Goal: Information Seeking & Learning: Learn about a topic

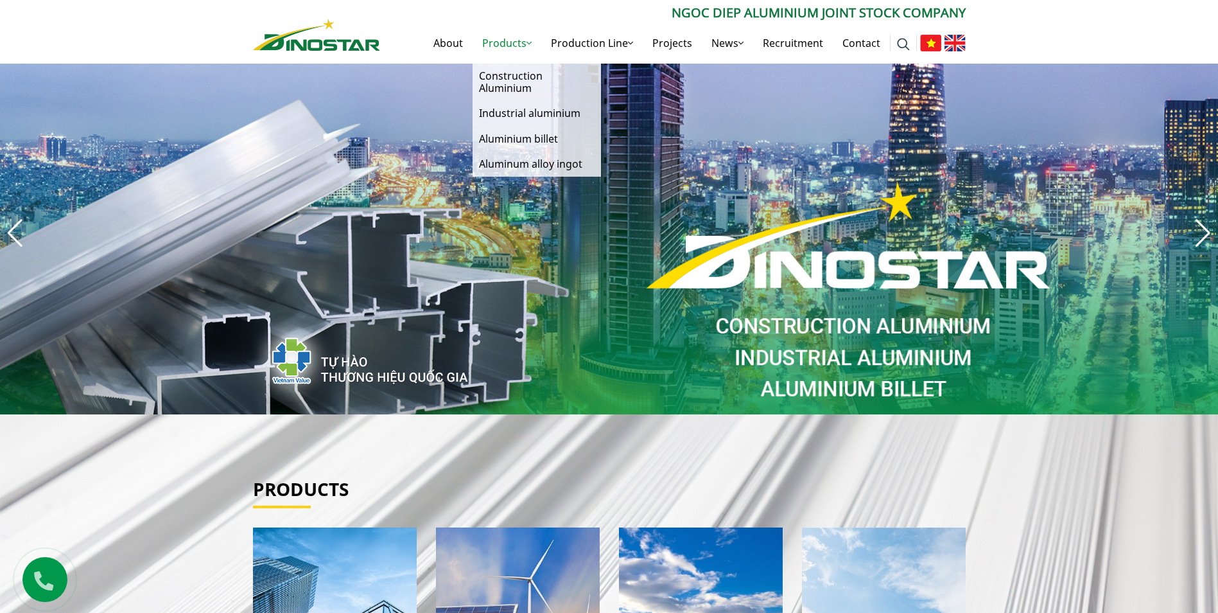
click at [516, 40] on link "Products" at bounding box center [507, 42] width 69 height 41
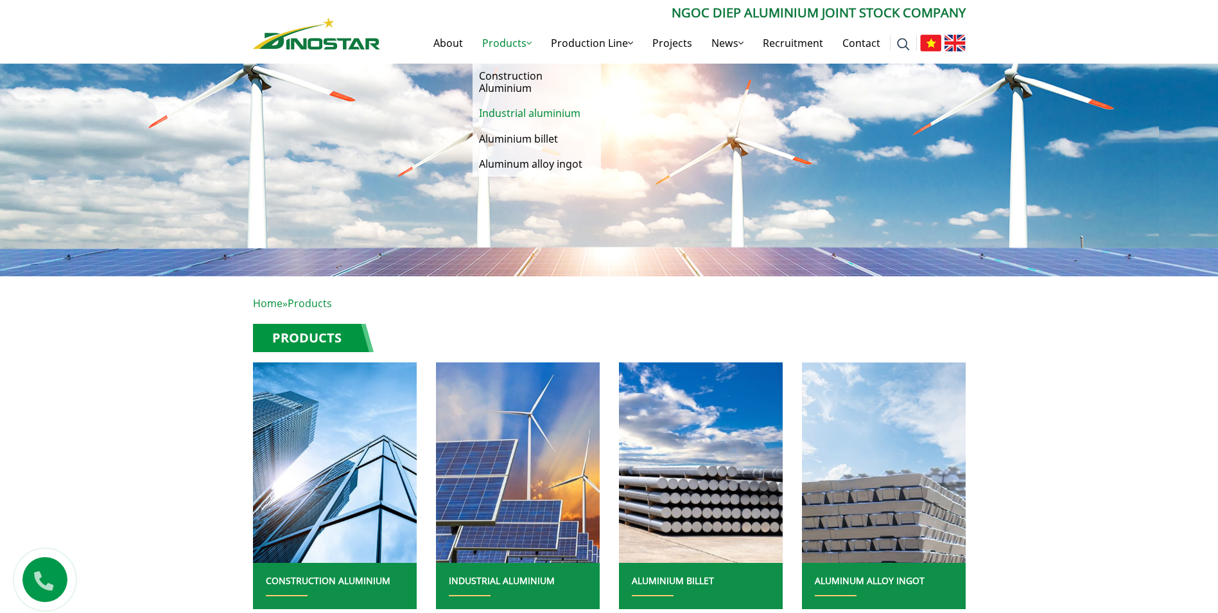
click at [505, 112] on link "Industrial aluminium" at bounding box center [537, 113] width 128 height 25
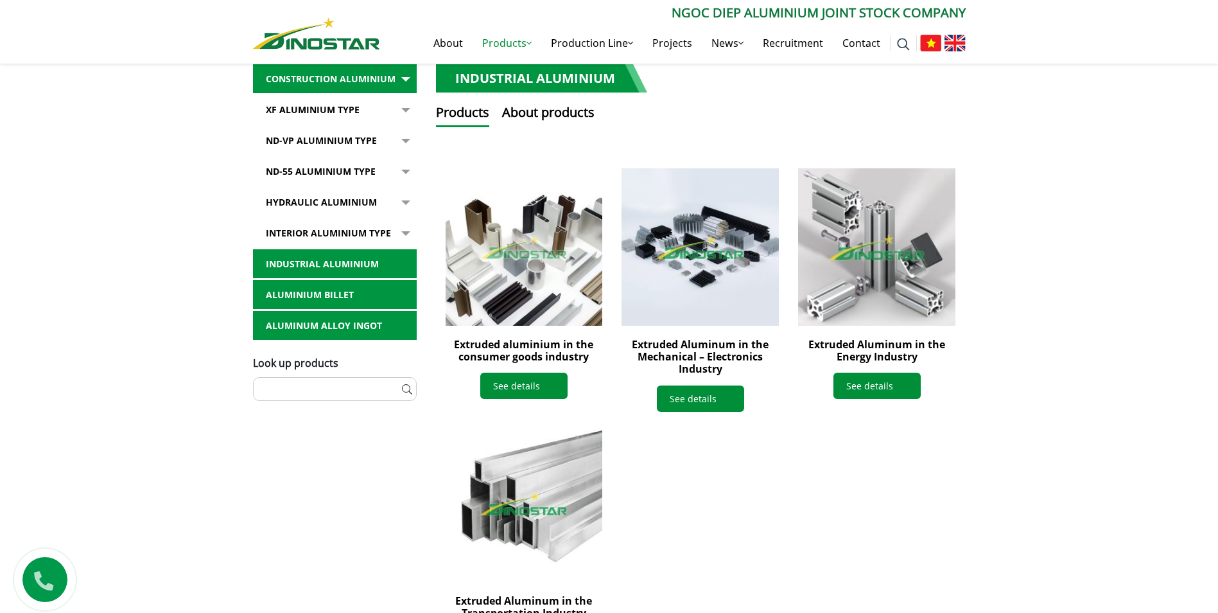
scroll to position [321, 0]
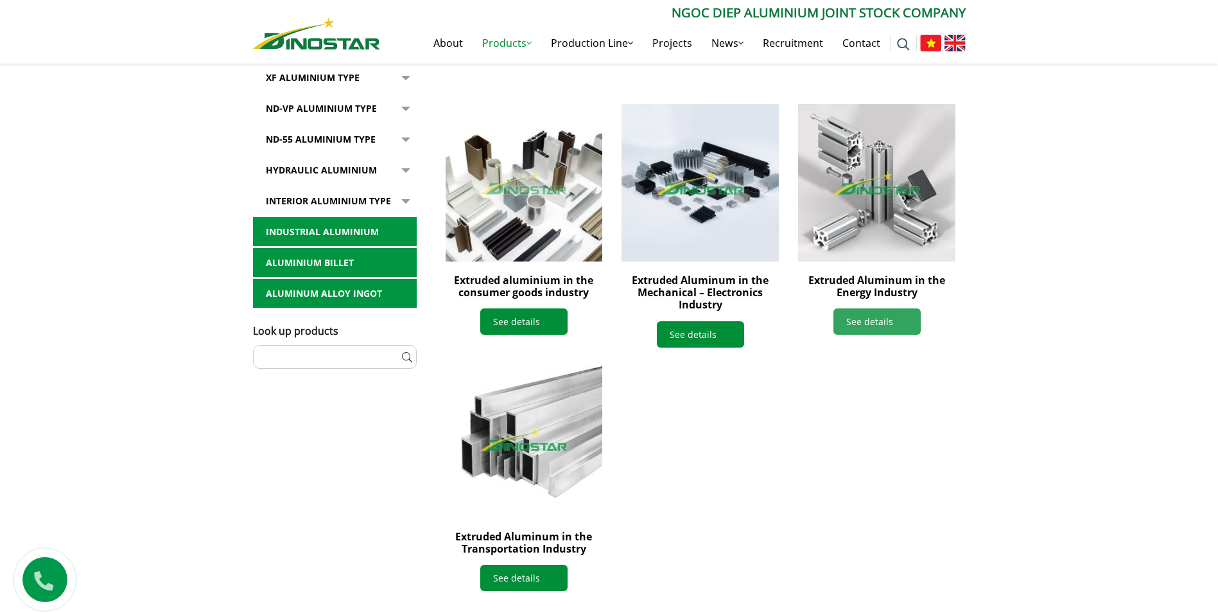
click at [850, 324] on link "See details" at bounding box center [876, 321] width 87 height 26
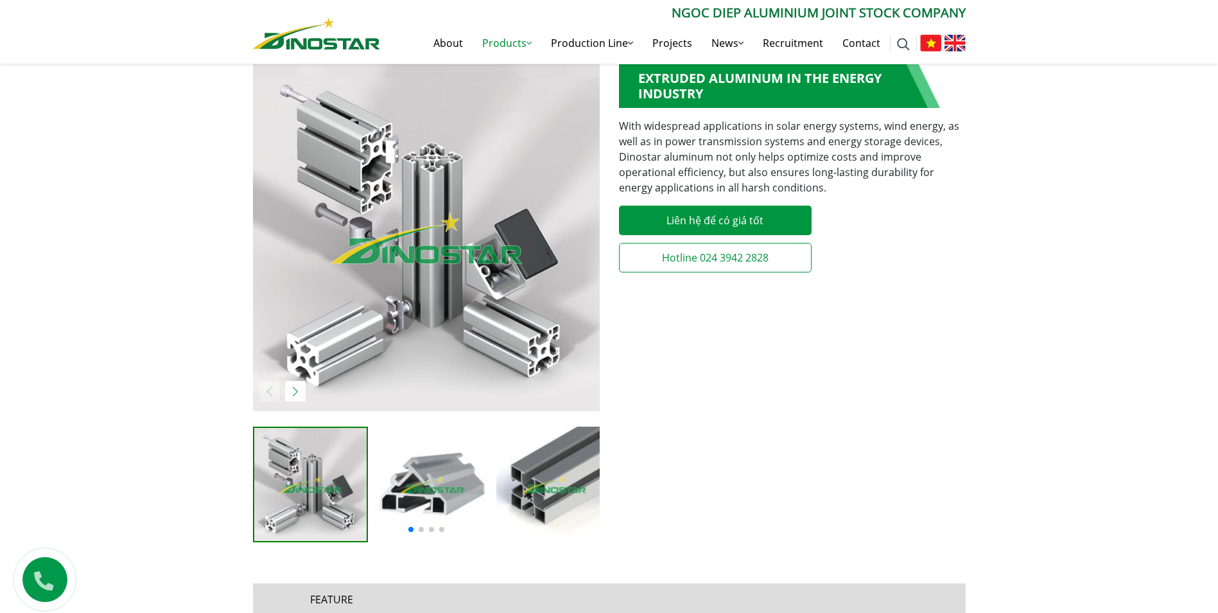
scroll to position [385, 0]
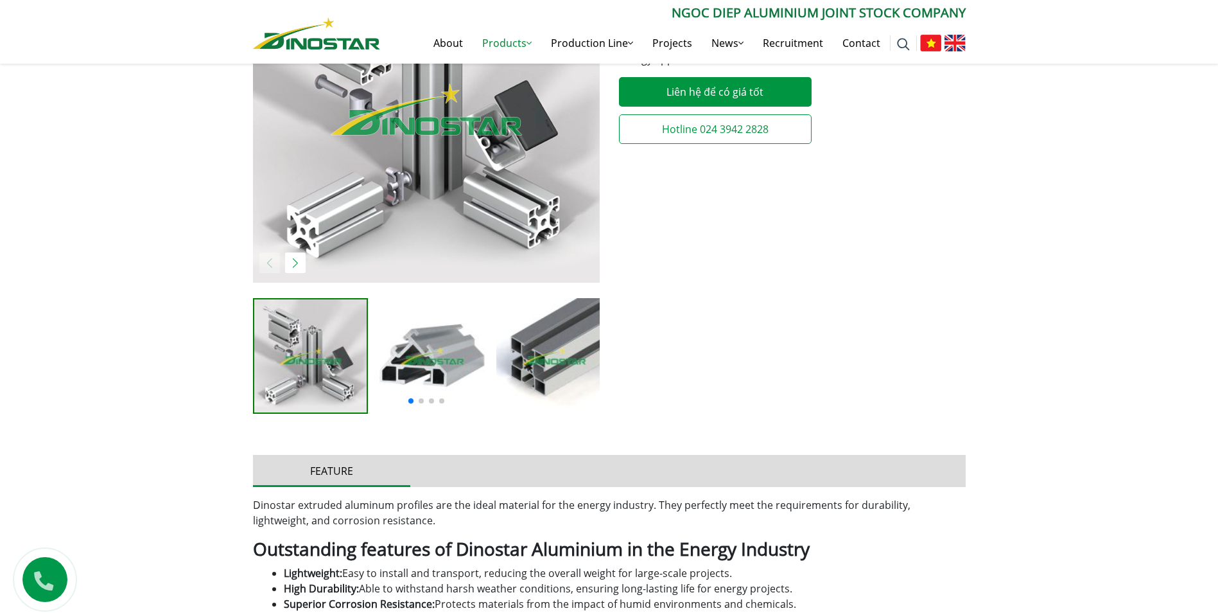
click at [421, 400] on span at bounding box center [421, 400] width 5 height 5
click at [297, 264] on div "Next slide" at bounding box center [295, 262] width 21 height 21
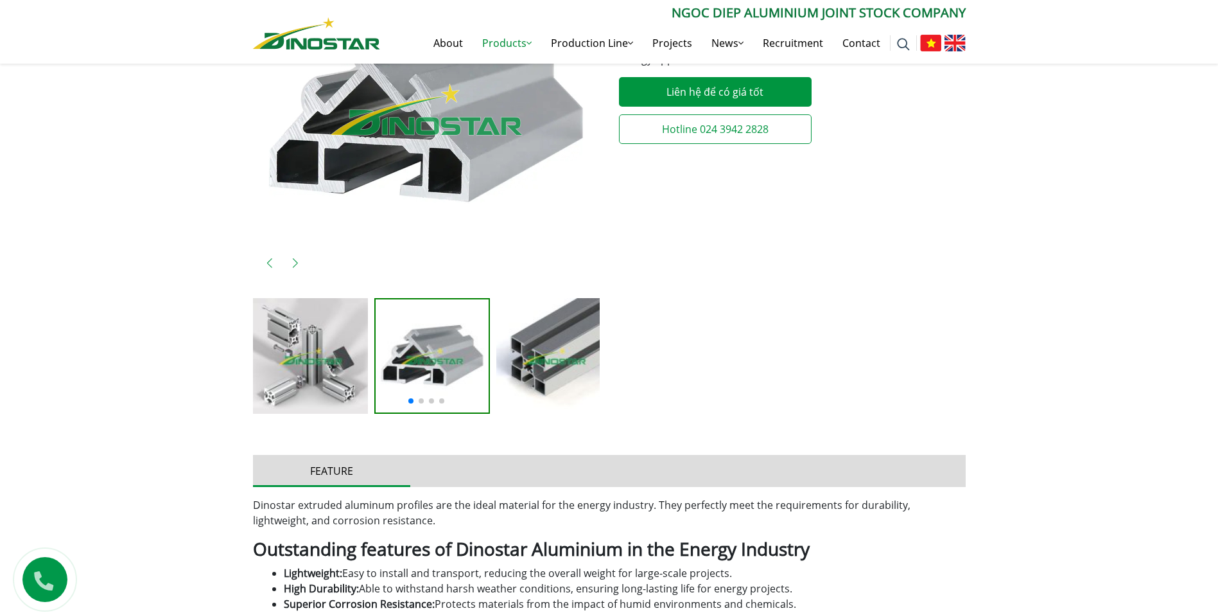
click at [297, 264] on div "Next slide" at bounding box center [295, 262] width 21 height 21
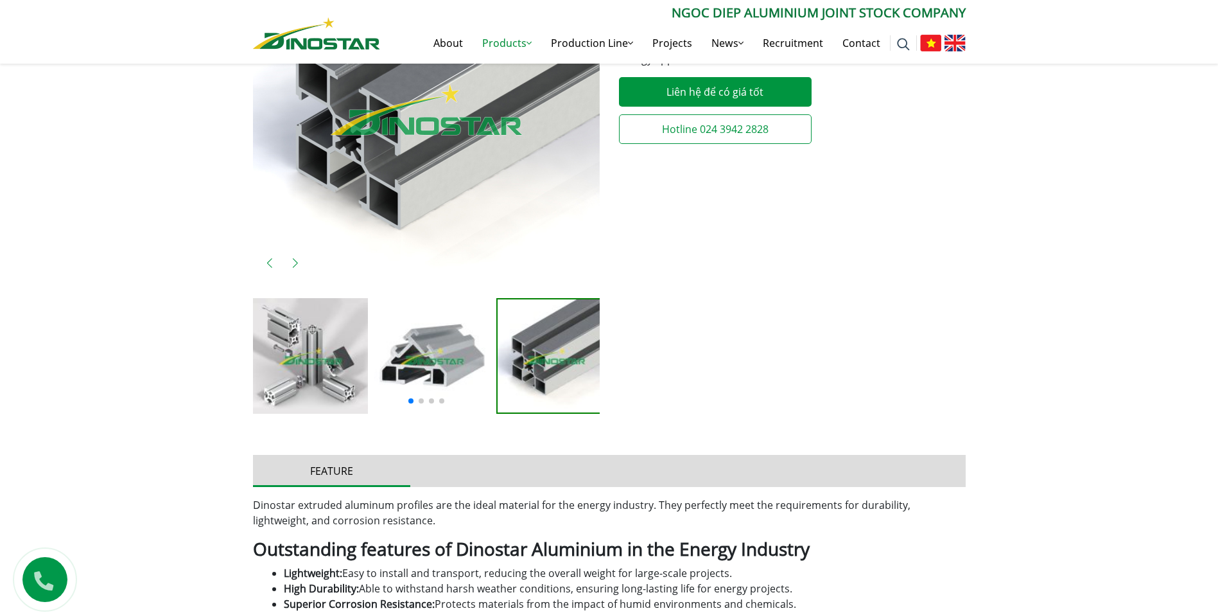
click at [297, 264] on div "Next slide" at bounding box center [295, 262] width 21 height 21
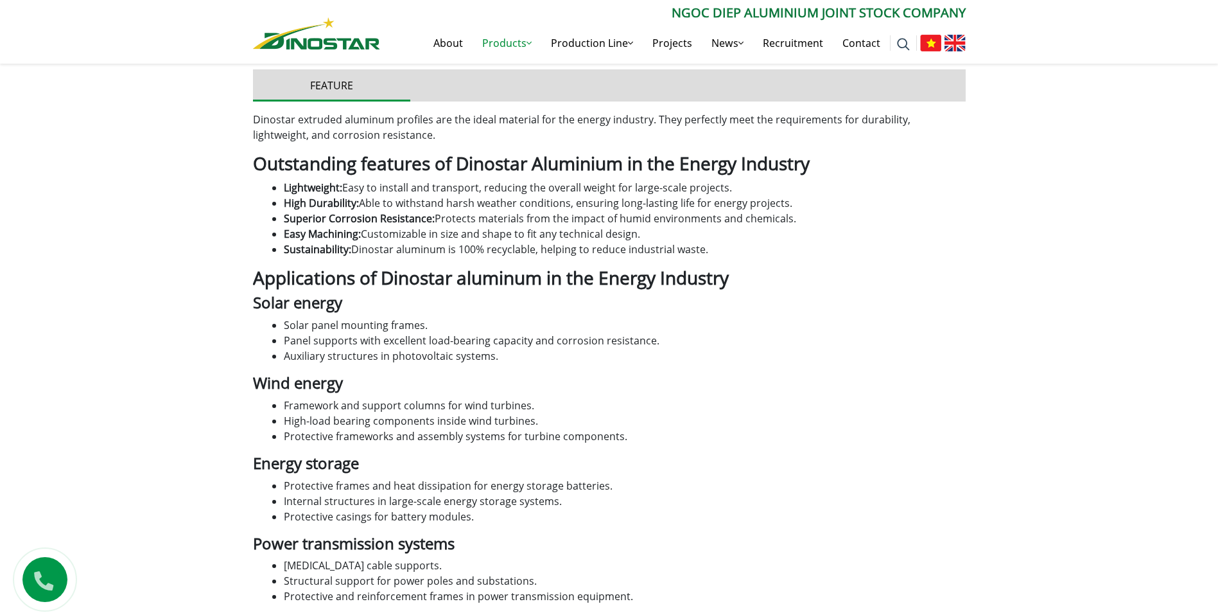
scroll to position [1027, 0]
